Goal: Navigation & Orientation: Go to known website

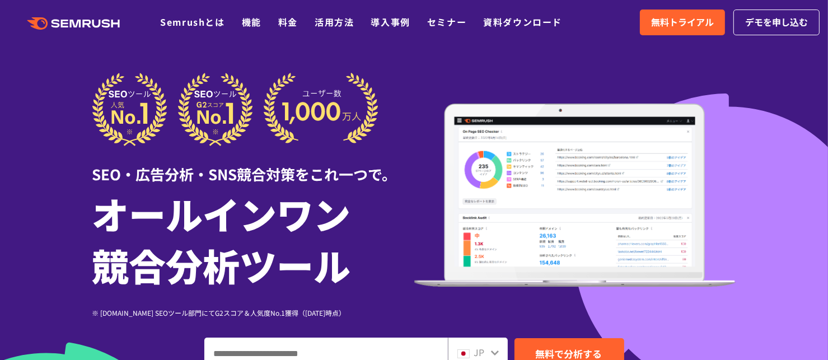
click at [791, 115] on div at bounding box center [414, 312] width 828 height 624
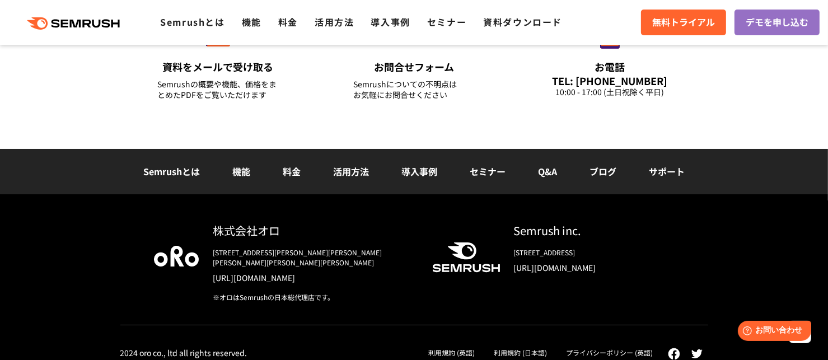
click at [177, 168] on link "Semrushとは" at bounding box center [171, 171] width 57 height 13
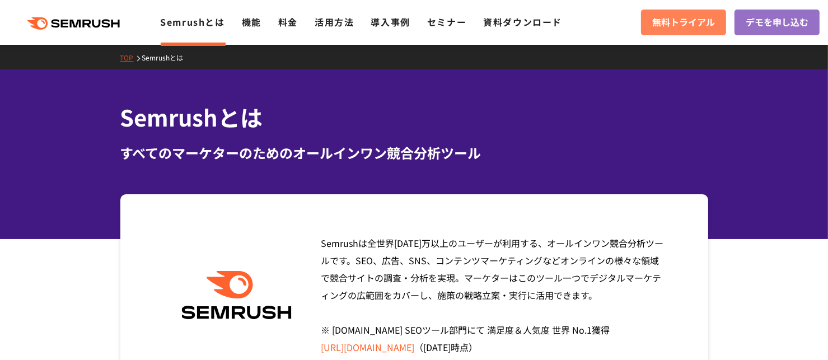
click at [660, 25] on span "無料トライアル" at bounding box center [683, 22] width 63 height 15
click at [101, 29] on icon ".cls {fill: #FF642D;}" at bounding box center [74, 23] width 127 height 12
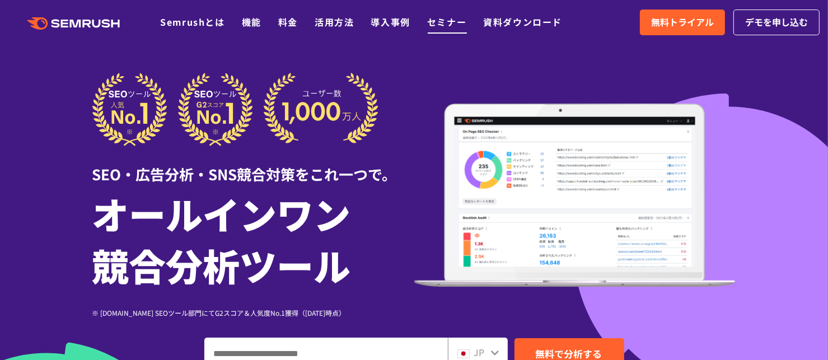
click at [439, 23] on link "セミナー" at bounding box center [446, 21] width 39 height 13
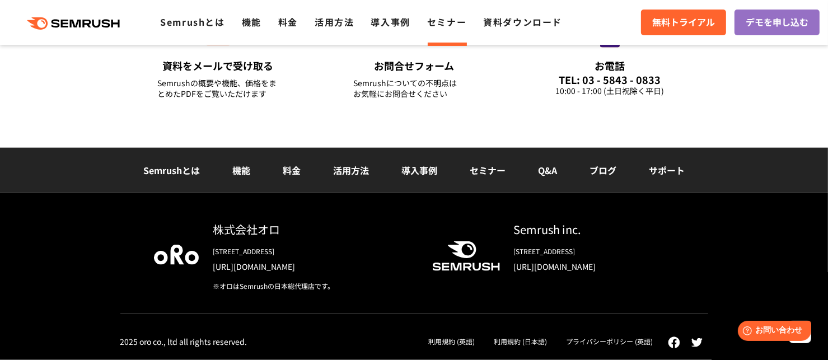
click at [551, 232] on div "Semrush inc." at bounding box center [594, 229] width 161 height 16
click at [602, 263] on link "[URL][DOMAIN_NAME]" at bounding box center [594, 266] width 161 height 11
